Goal: Task Accomplishment & Management: Complete application form

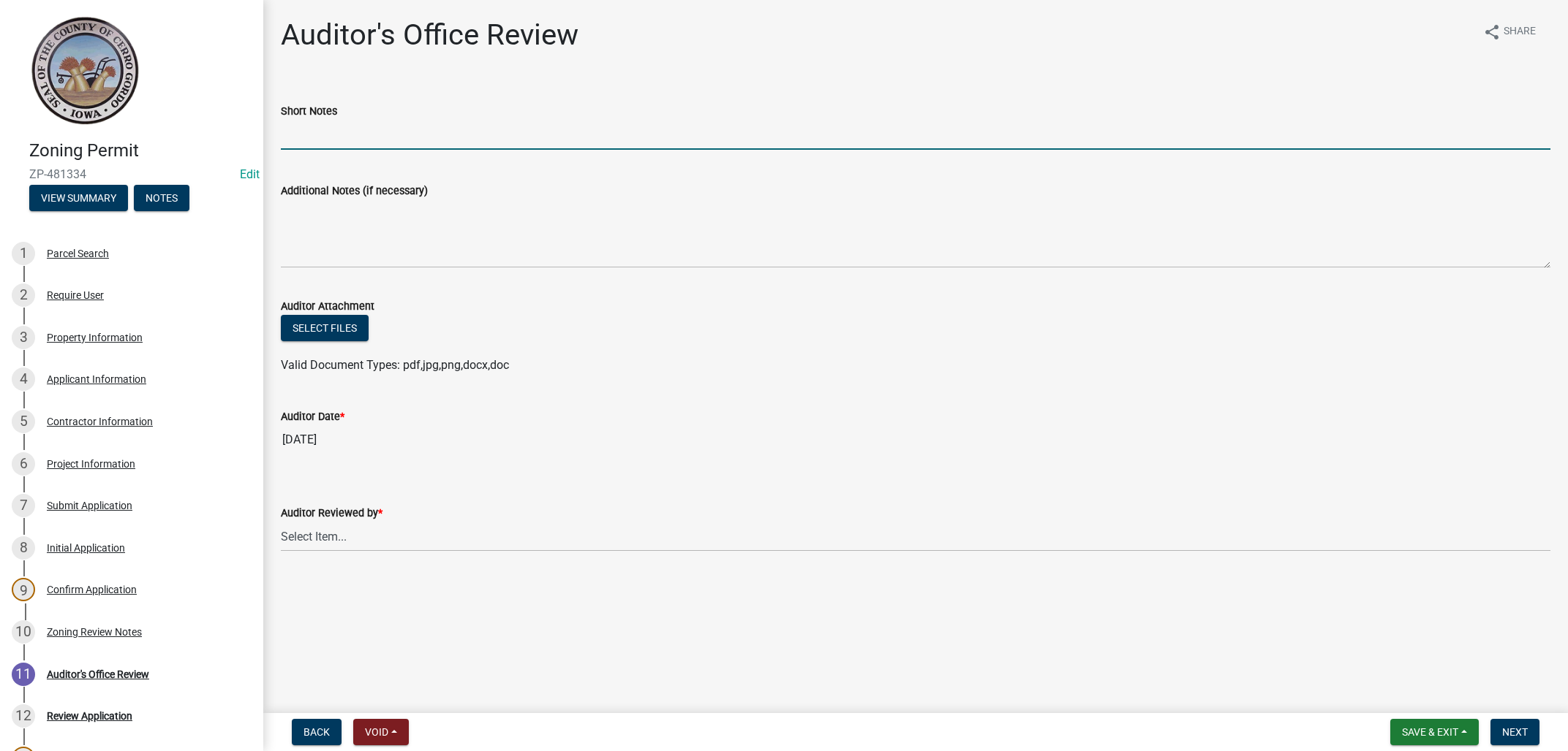
click at [460, 127] on input "Short Notes" at bounding box center [916, 135] width 1270 height 30
type input "DD1"
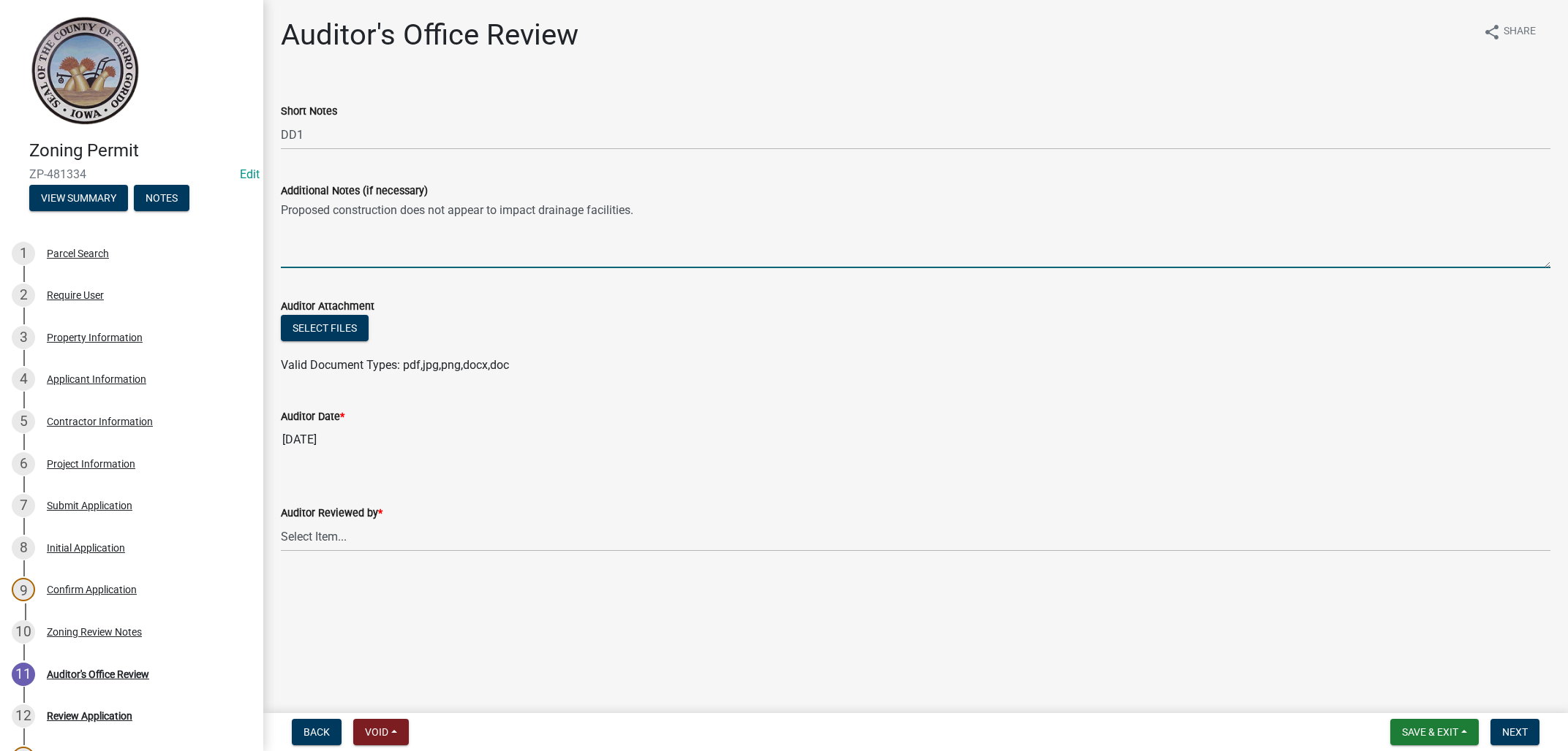
type textarea "Proposed construction does not appear to impact drainage facilities."
click at [281, 522] on select "Select Item... [PERSON_NAME] [PERSON_NAME]" at bounding box center [916, 536] width 1270 height 30
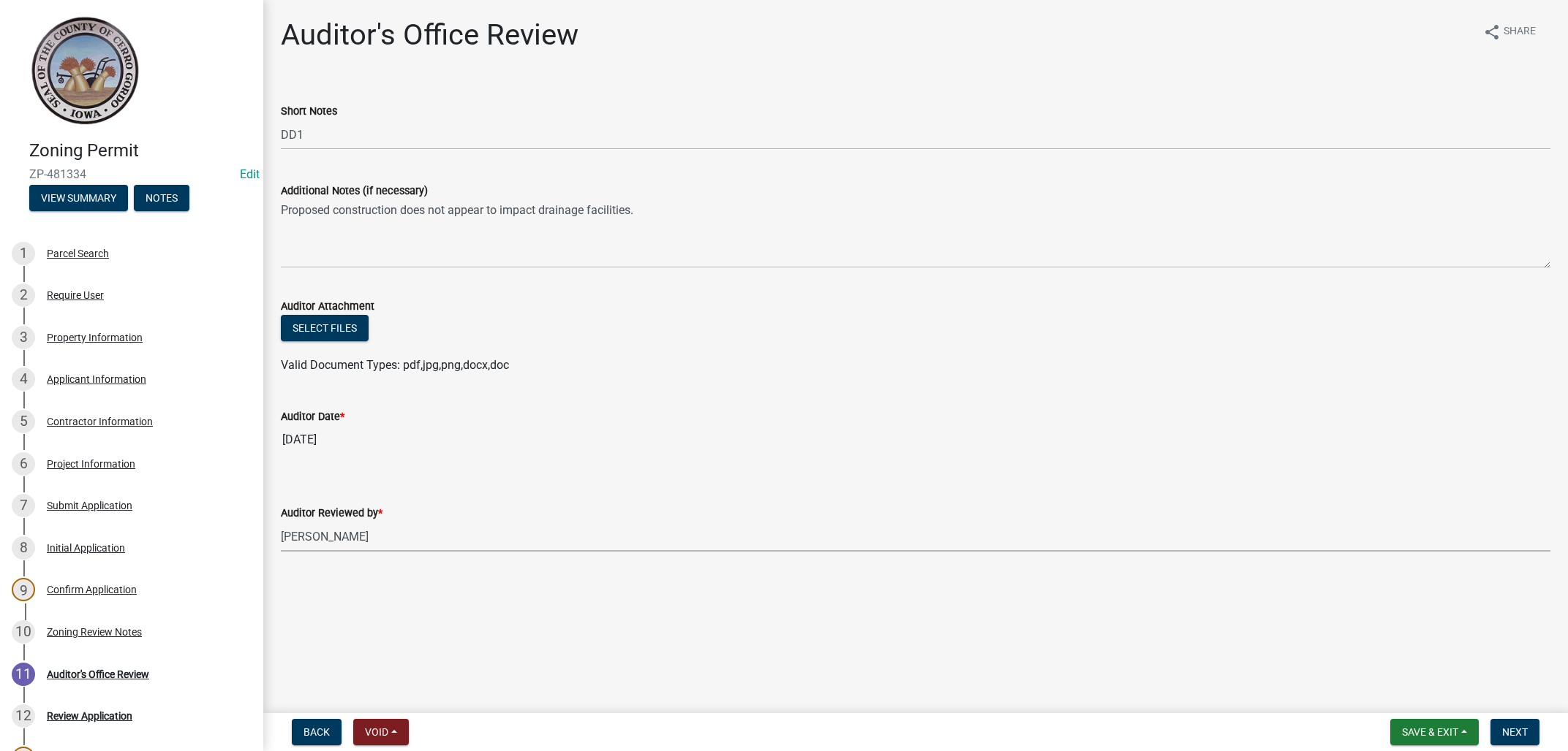
click option "[PERSON_NAME]" at bounding box center [0, 0] width 0 height 0
select select "22825c6f-7911-45a8-a3f0-e7c66663f32a"
click at [1495, 729] on button "Next" at bounding box center [1514, 732] width 49 height 26
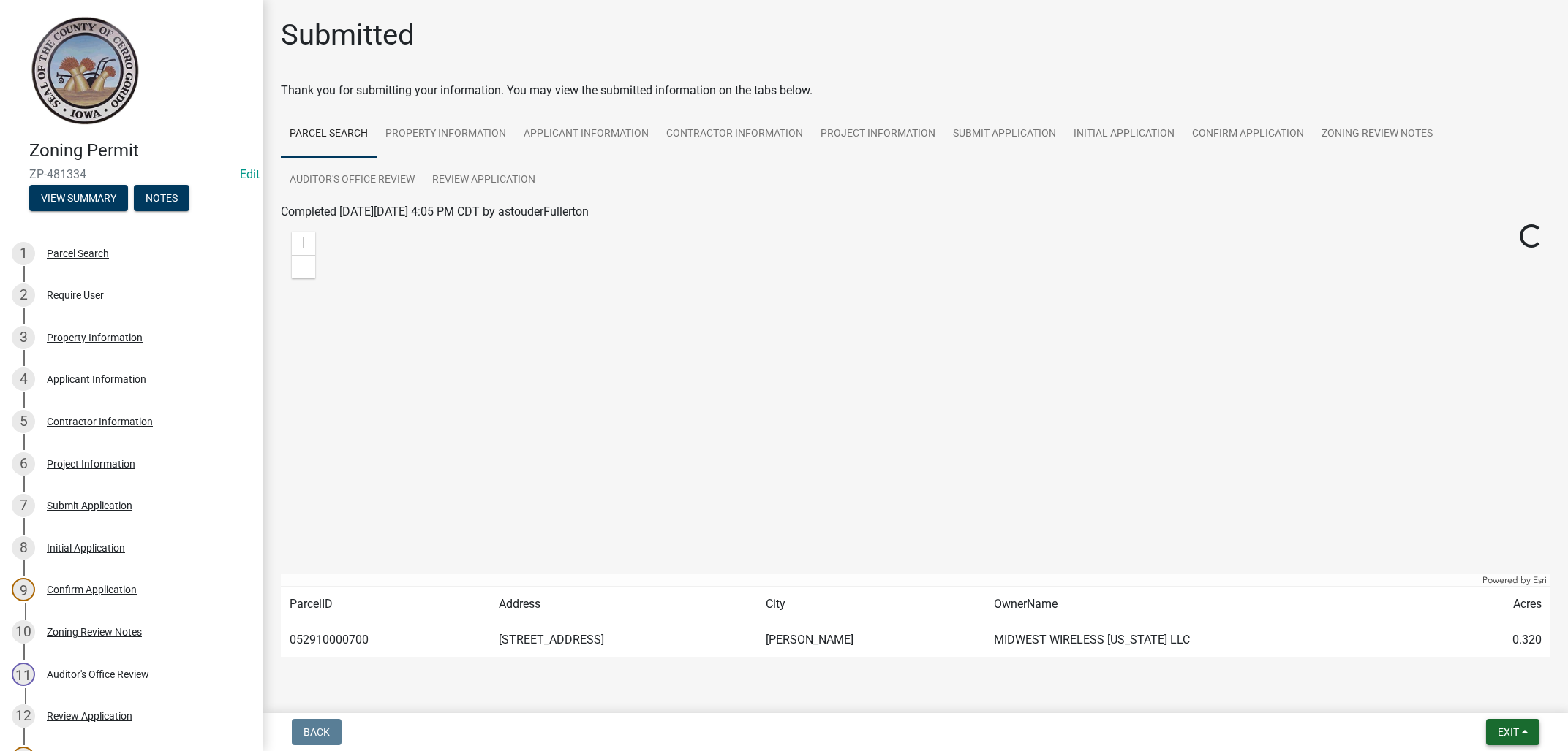
click at [1525, 734] on button "Exit" at bounding box center [1511, 732] width 53 height 26
click at [1485, 699] on button "Save & Exit" at bounding box center [1480, 695] width 117 height 35
